Goal: Task Accomplishment & Management: Complete application form

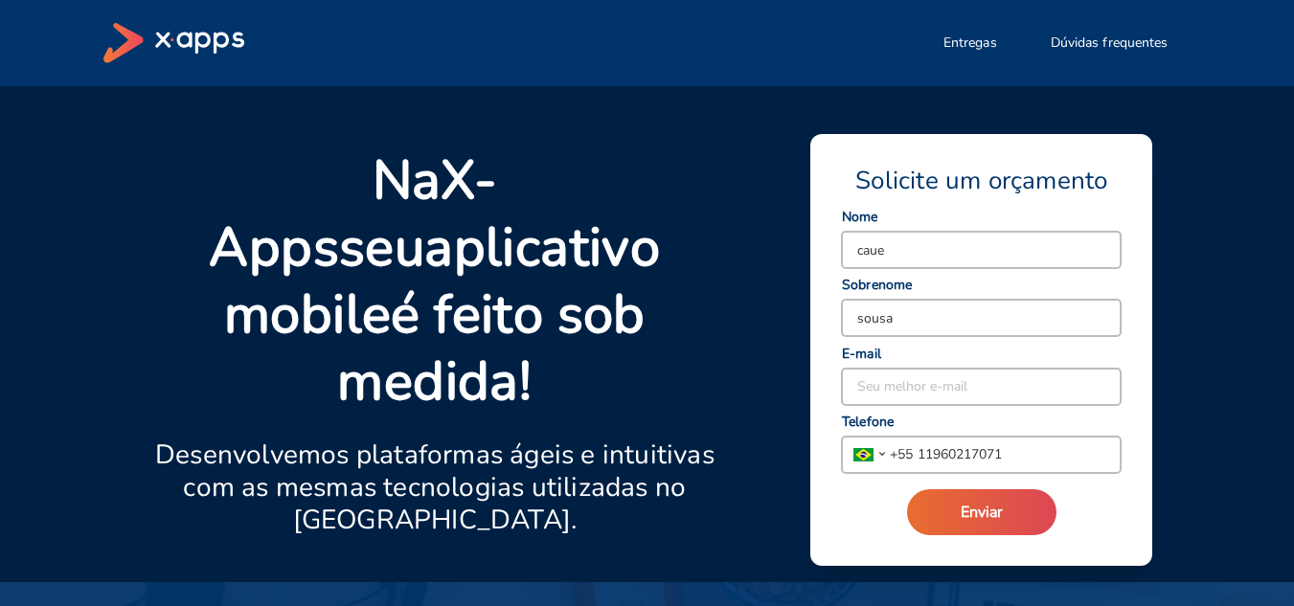
type input "c"
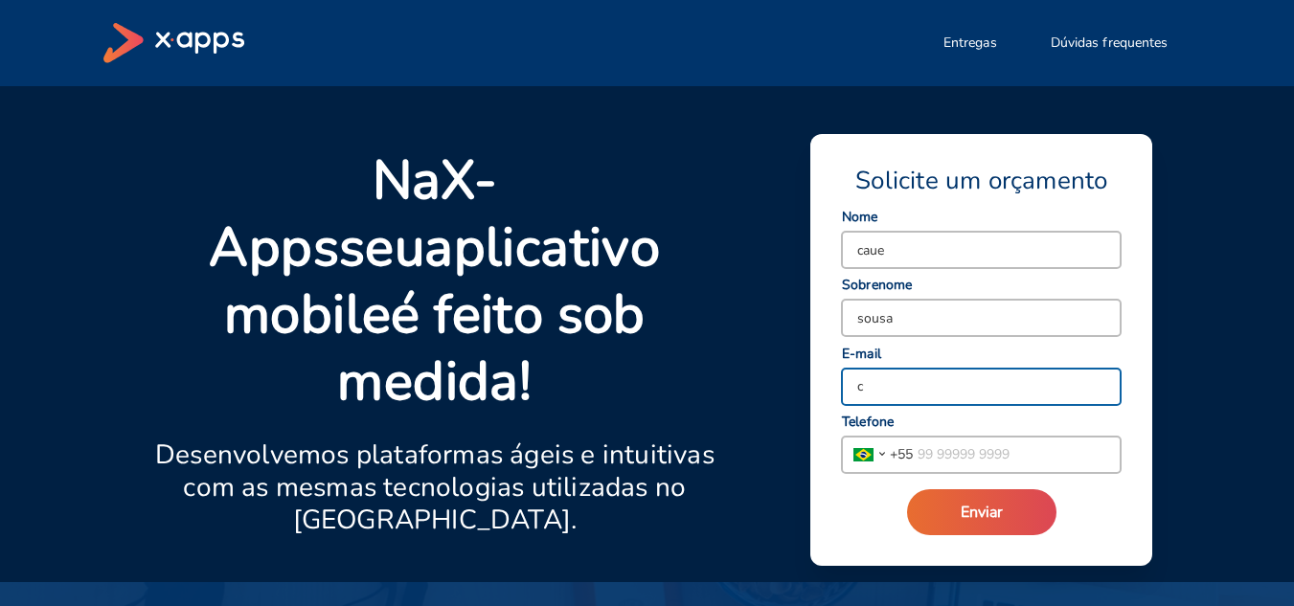
type input "[EMAIL_ADDRESS][DOMAIN_NAME]"
click at [978, 449] on input "tel" at bounding box center [1016, 455] width 208 height 36
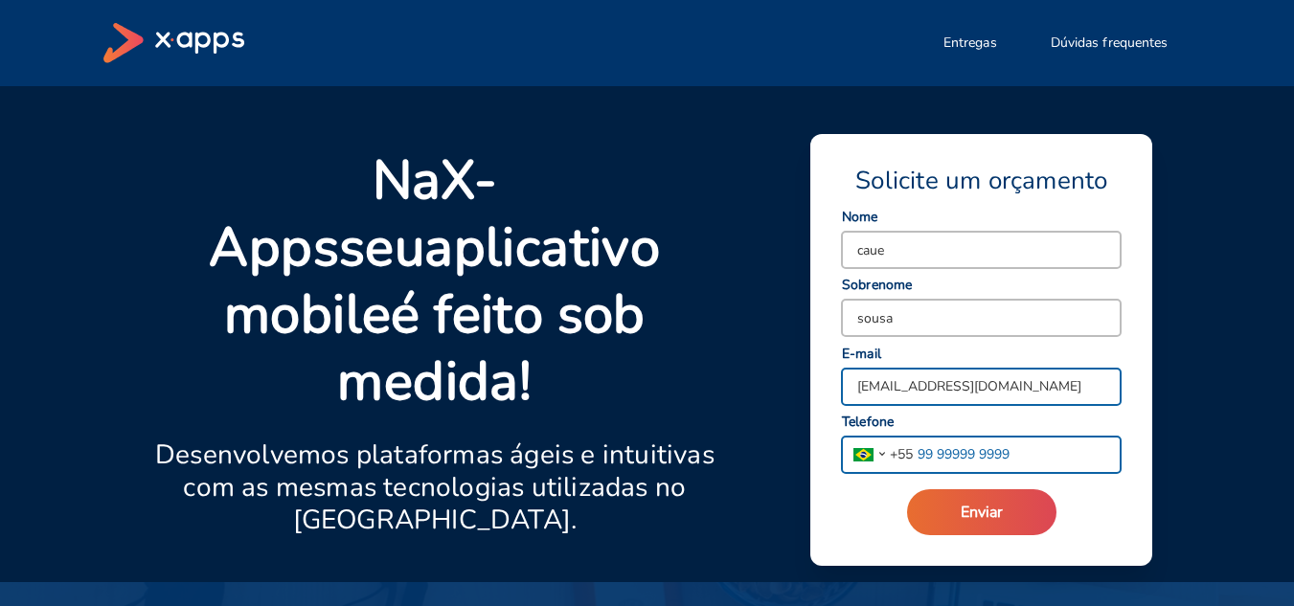
type input "[PHONE_NUMBER]"
click at [1007, 524] on button "Enviar" at bounding box center [981, 512] width 149 height 46
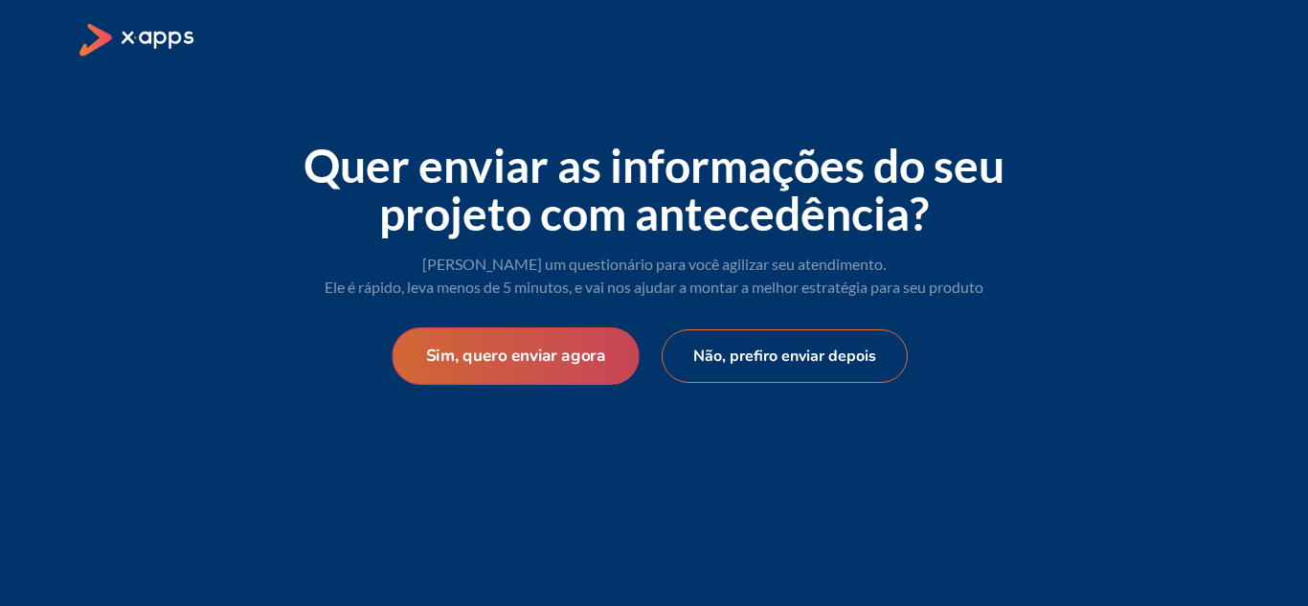
click at [551, 355] on button "Sim, quero enviar agora" at bounding box center [515, 355] width 247 height 57
